Goal: Task Accomplishment & Management: Manage account settings

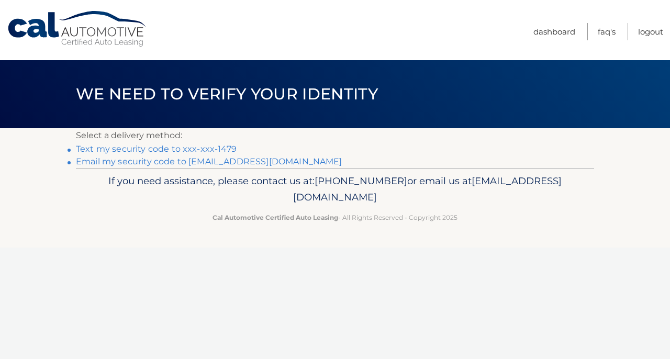
click at [165, 148] on link "Text my security code to xxx-xxx-1479" at bounding box center [156, 149] width 161 height 10
click at [117, 149] on link "Text my security code to xxx-xxx-1479" at bounding box center [156, 149] width 161 height 10
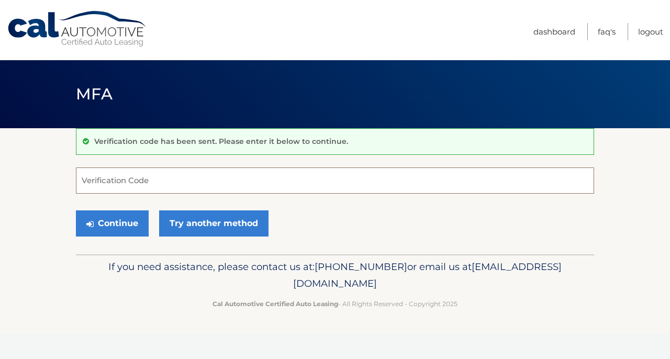
click at [137, 183] on input "Verification Code" at bounding box center [335, 181] width 518 height 26
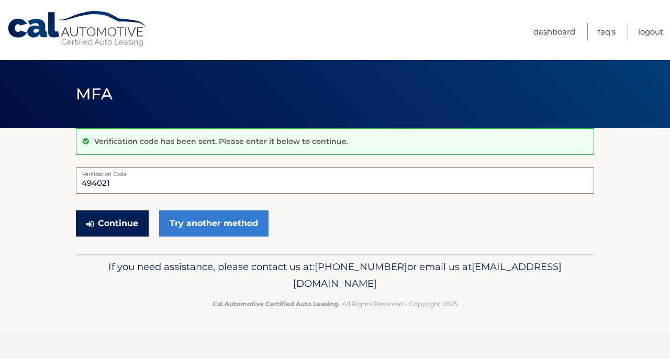
type input "494021"
click at [112, 223] on button "Continue" at bounding box center [112, 224] width 73 height 26
click at [124, 229] on button "Continue" at bounding box center [112, 224] width 73 height 26
click at [150, 175] on label "Verification Code" at bounding box center [335, 172] width 518 height 8
click at [150, 175] on input "494021" at bounding box center [335, 181] width 518 height 26
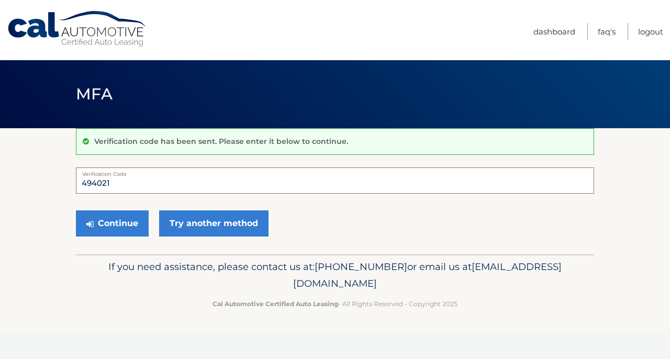
click at [147, 181] on input "494021" at bounding box center [335, 181] width 518 height 26
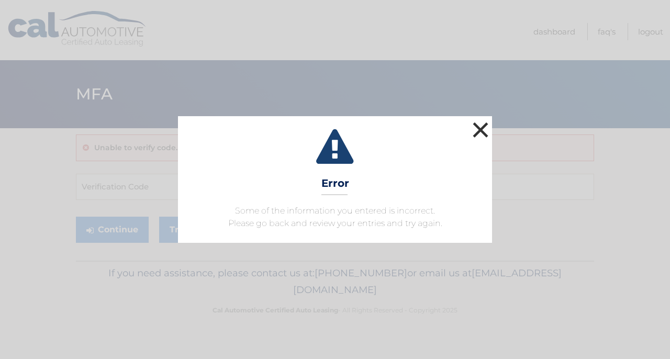
click at [478, 124] on button "×" at bounding box center [480, 129] width 21 height 21
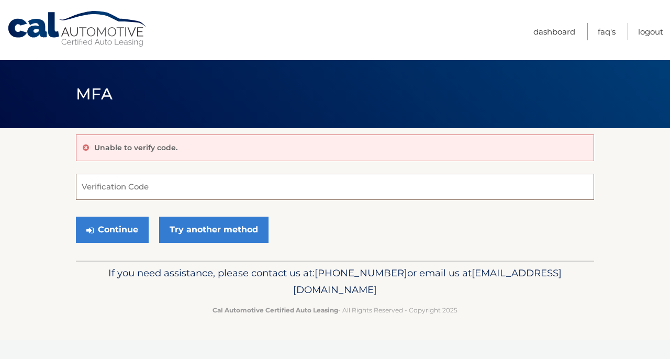
click at [160, 187] on input "Verification Code" at bounding box center [335, 187] width 518 height 26
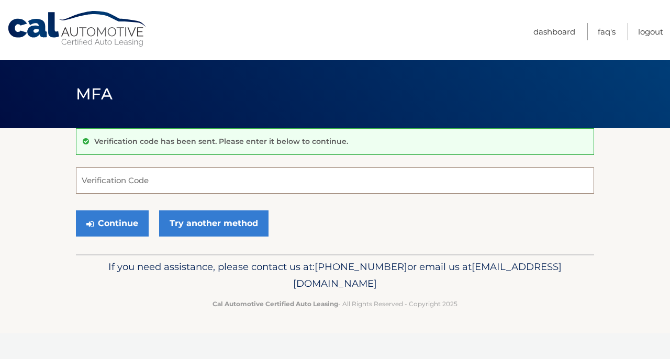
click at [113, 184] on input "Verification Code" at bounding box center [335, 181] width 518 height 26
type input "376355"
click at [112, 223] on button "Continue" at bounding box center [112, 224] width 73 height 26
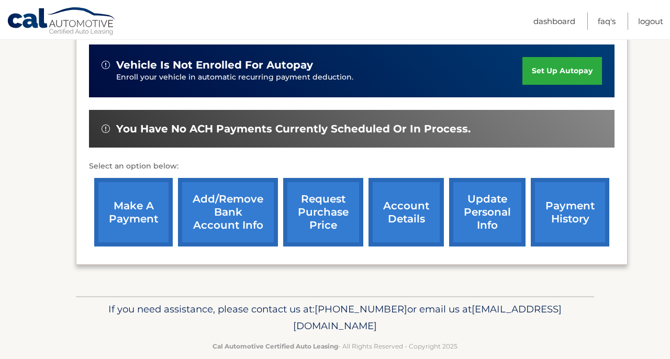
scroll to position [273, 0]
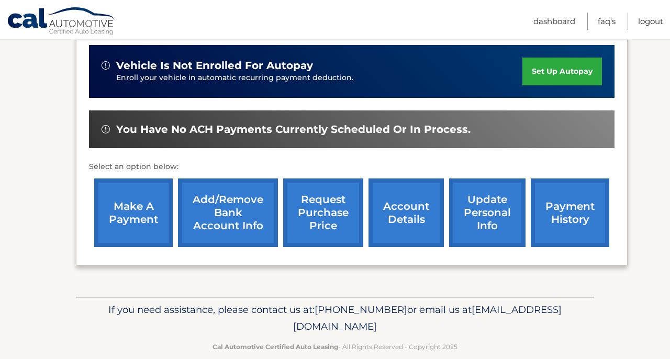
click at [129, 210] on link "make a payment" at bounding box center [133, 213] width 79 height 69
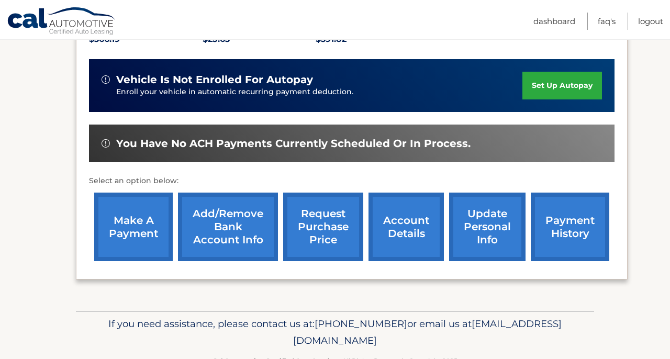
click at [401, 215] on link "account details" at bounding box center [406, 227] width 75 height 69
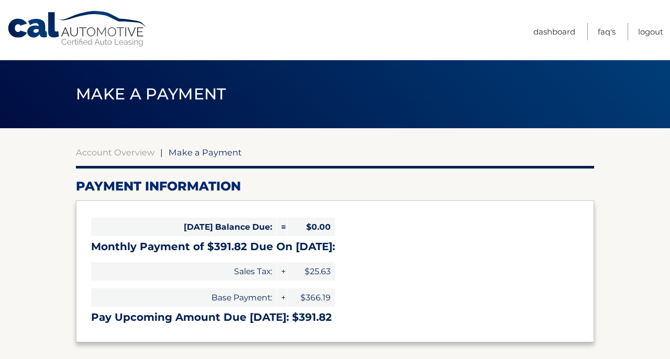
select select "MmYzY2IxZjYtODA1OC00NTkyLThjMmUtZWM2ZGUyMzliOTI3"
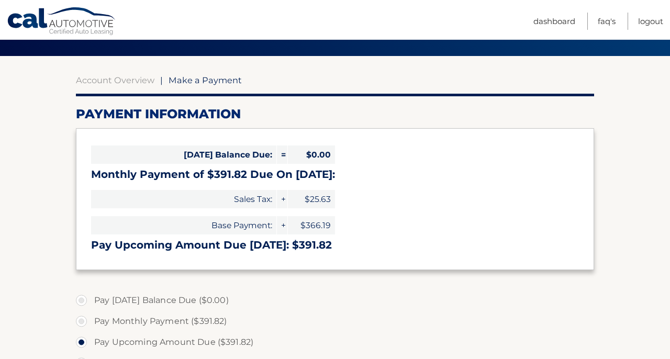
scroll to position [72, 0]
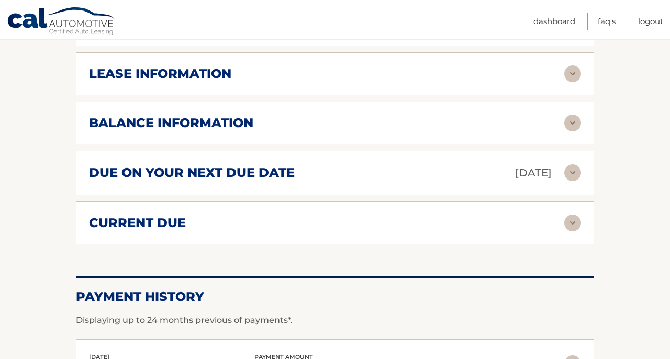
scroll to position [603, 0]
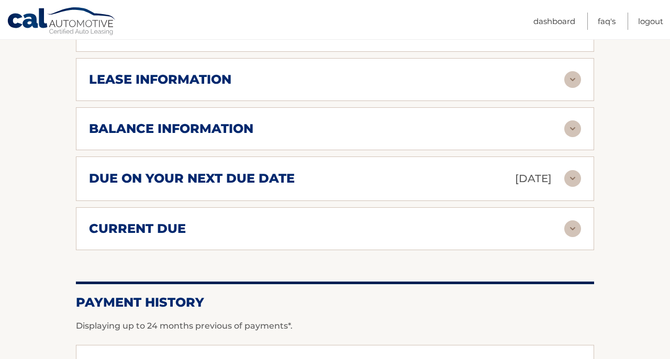
click at [368, 236] on div "current due Late Charges $0.00 Miscelleneous Charges* $0.00 Sales Tax $0.00 pay…" at bounding box center [335, 228] width 518 height 43
click at [572, 228] on img at bounding box center [573, 228] width 17 height 17
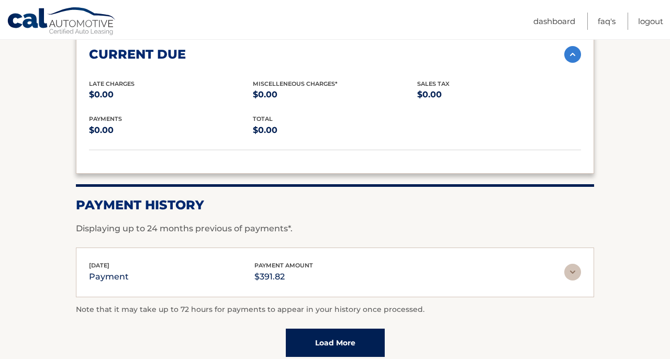
scroll to position [780, 0]
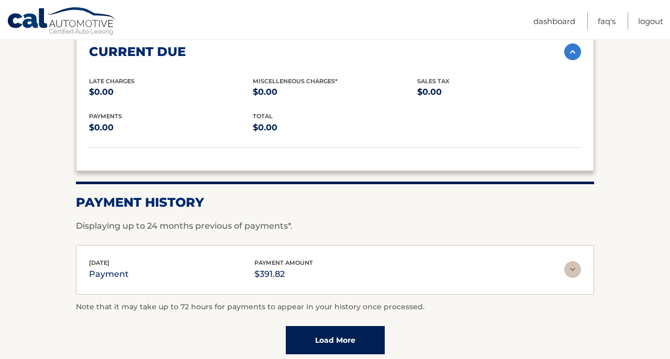
click at [575, 47] on img at bounding box center [573, 51] width 17 height 17
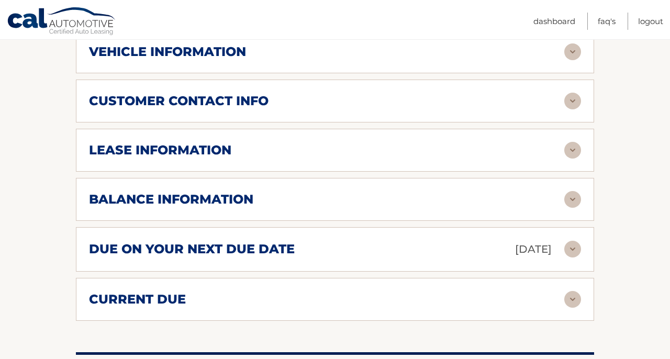
scroll to position [523, 0]
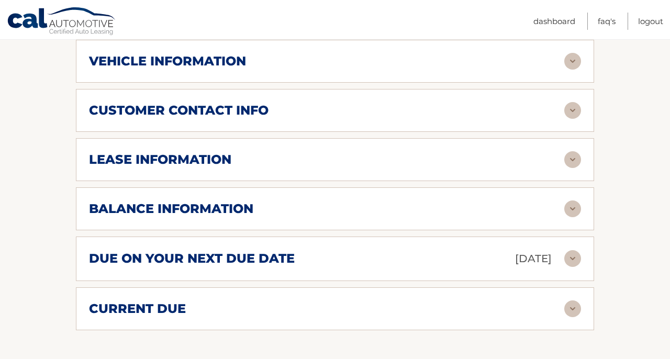
click at [574, 208] on img at bounding box center [573, 209] width 17 height 17
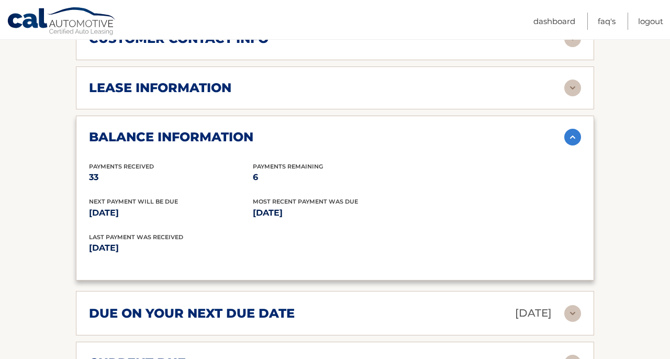
scroll to position [591, 0]
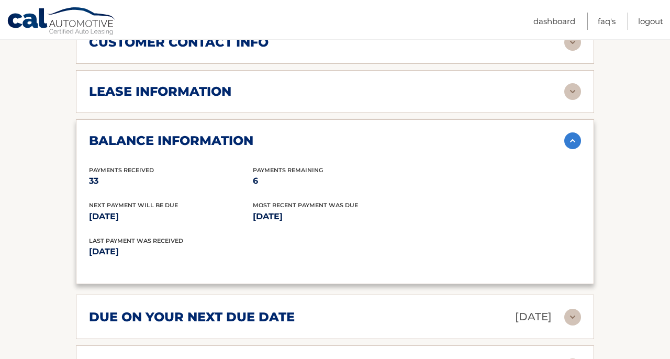
click at [574, 137] on img at bounding box center [573, 140] width 17 height 17
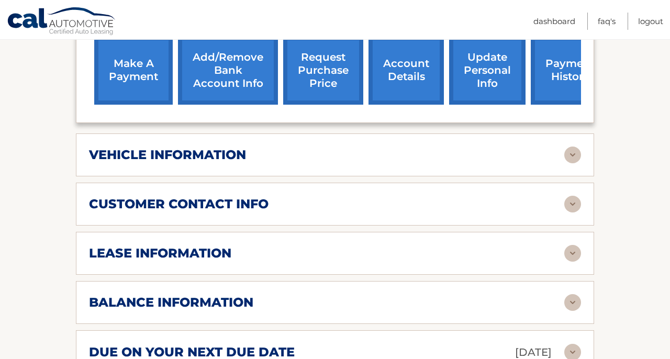
scroll to position [427, 0]
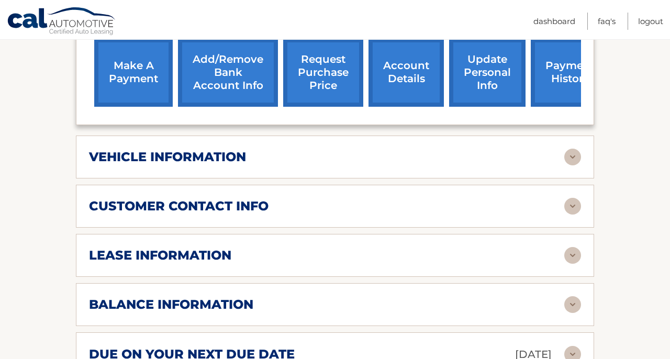
click at [571, 152] on img at bounding box center [573, 157] width 17 height 17
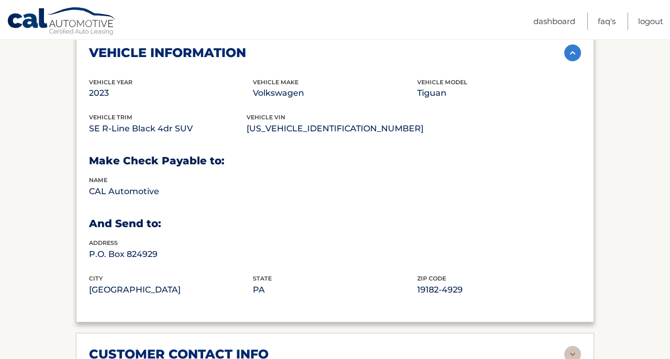
scroll to position [532, 0]
click at [569, 52] on img at bounding box center [573, 53] width 17 height 17
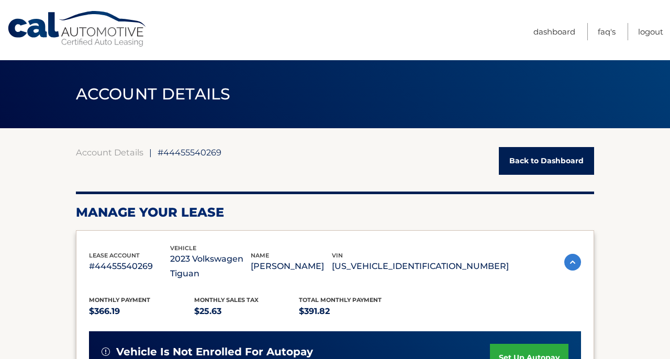
scroll to position [0, 0]
click at [648, 32] on link "Logout" at bounding box center [650, 31] width 25 height 17
